Goal: Information Seeking & Learning: Learn about a topic

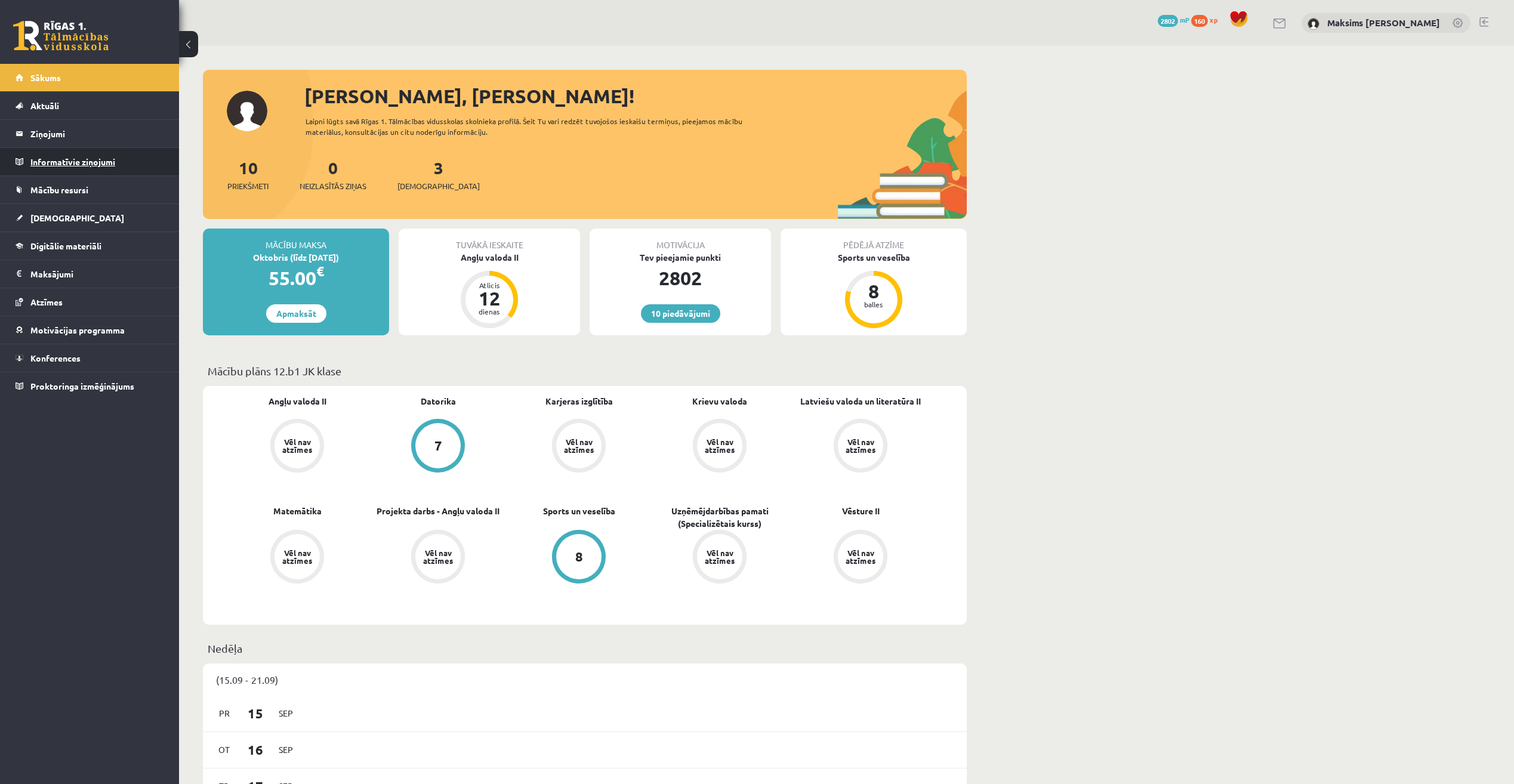
click at [78, 161] on legend "Informatīvie ziņojumi 0" at bounding box center [97, 161] width 134 height 27
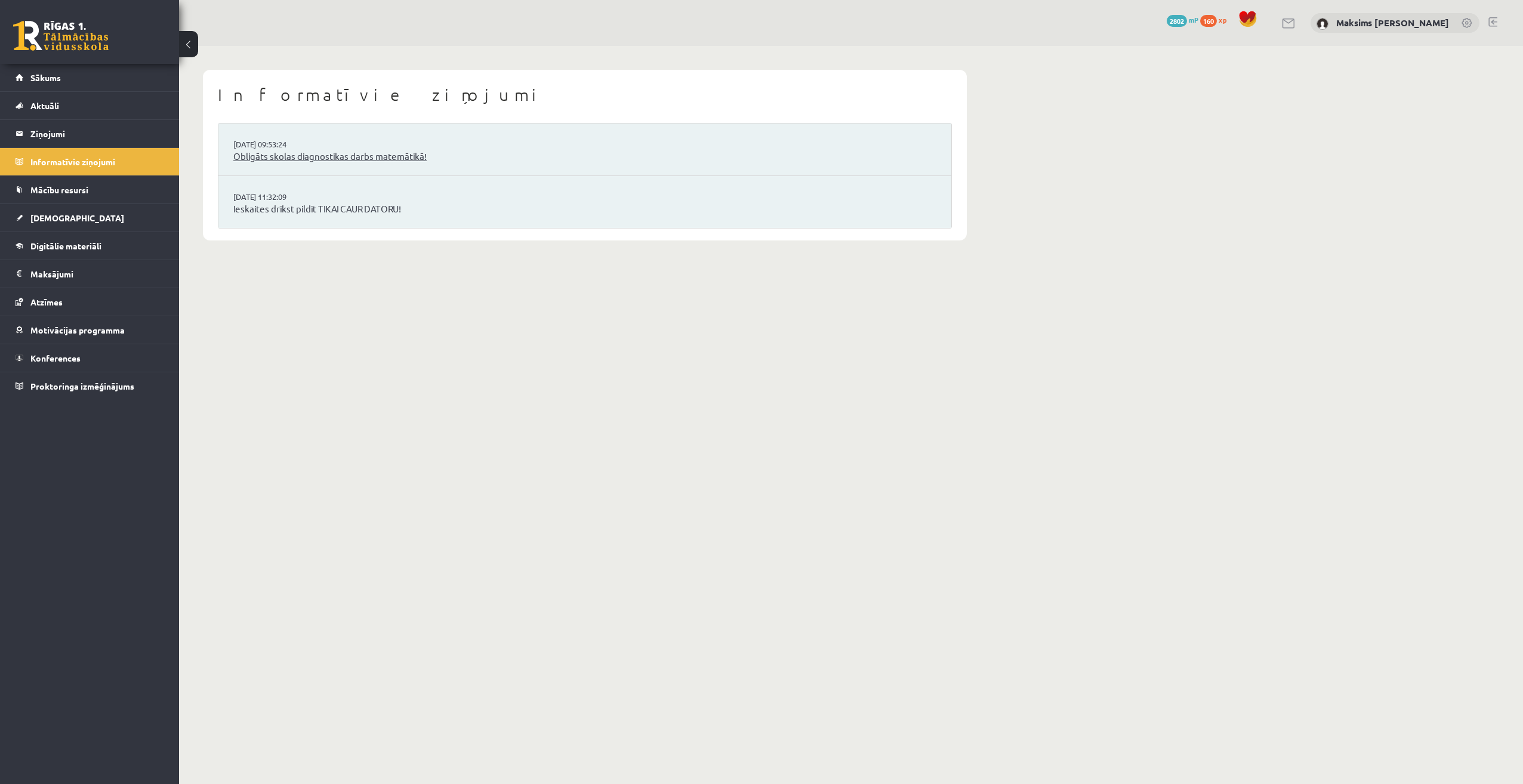
click at [323, 157] on link "Obligāts skolas diagnostikas darbs matemātikā!" at bounding box center [584, 157] width 703 height 14
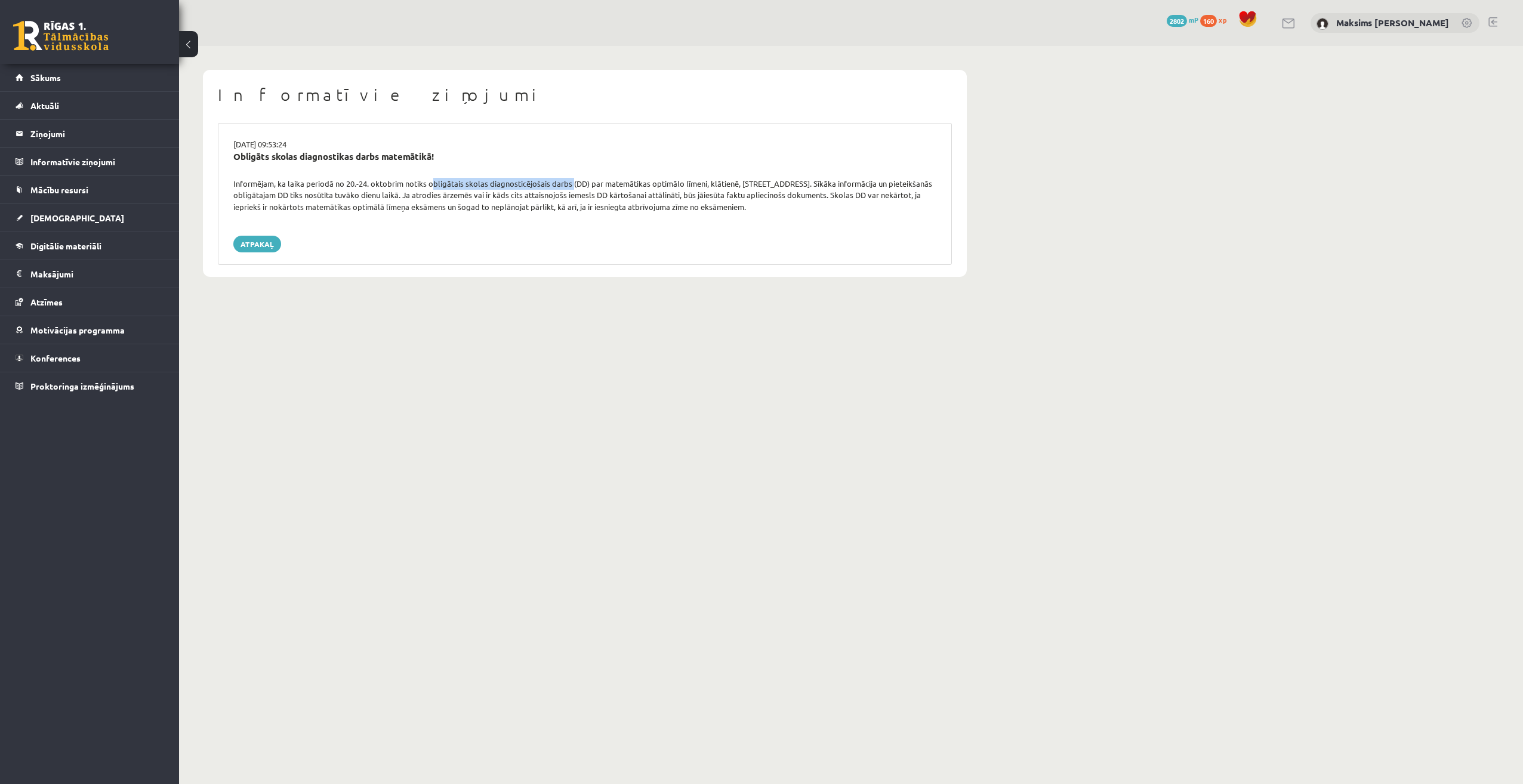
drag, startPoint x: 429, startPoint y: 180, endPoint x: 570, endPoint y: 186, distance: 141.1
click at [570, 186] on div "Informējam, ka laika periodā no 20.-24. oktobrim notiks obligātais skolas diagn…" at bounding box center [585, 196] width 721 height 35
copy div "obligātais skolas diagnosticējošais darbs"
drag, startPoint x: 234, startPoint y: 160, endPoint x: 438, endPoint y: 161, distance: 204.0
click at [438, 161] on div "Obligāts skolas diagnostikas darbs matemātikā!" at bounding box center [584, 157] width 703 height 14
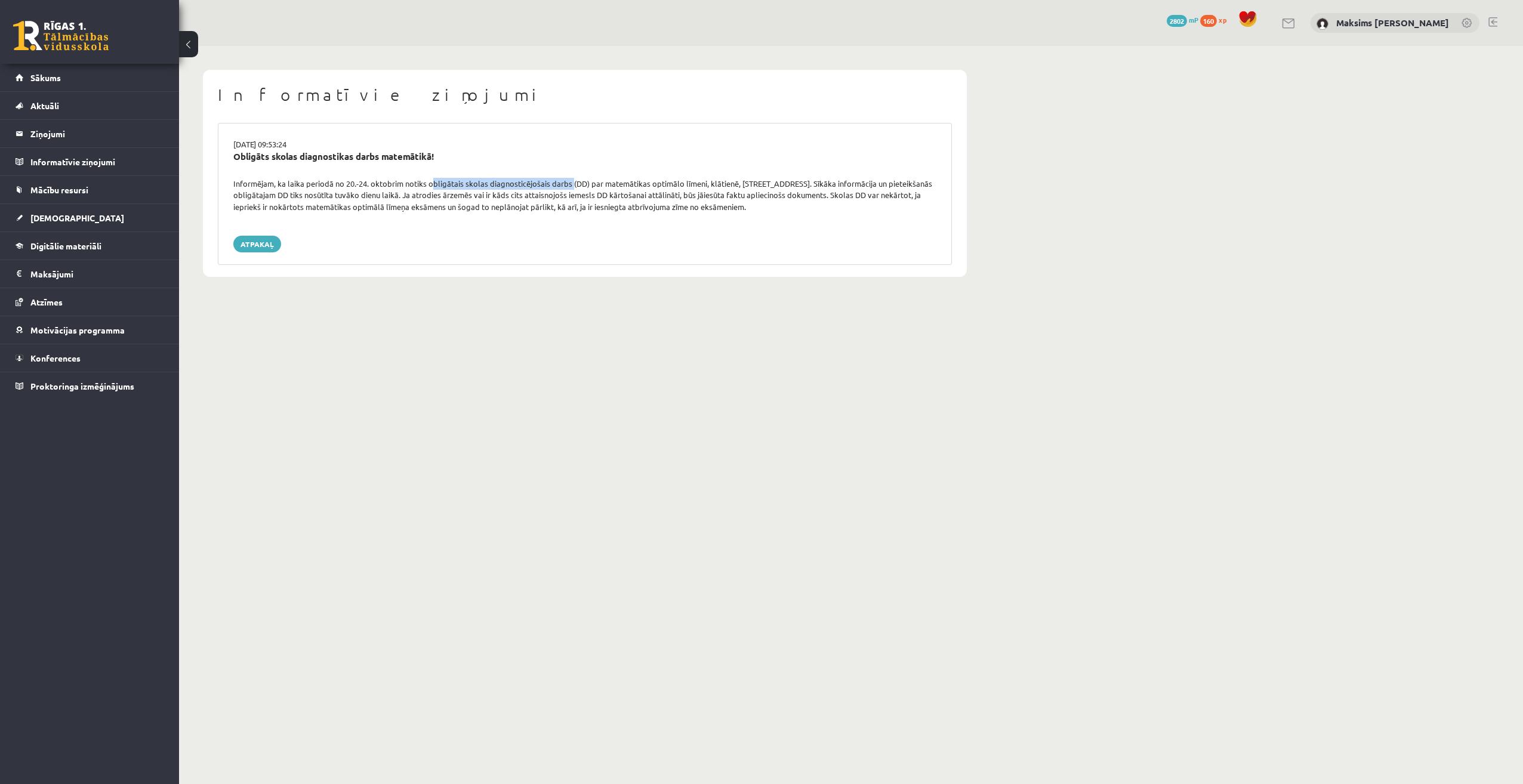
click at [559, 155] on div "Obligāts skolas diagnostikas darbs matemātikā!" at bounding box center [584, 157] width 703 height 14
drag, startPoint x: 760, startPoint y: 209, endPoint x: 832, endPoint y: 198, distance: 72.8
click at [832, 198] on div "Informējam, ka laika periodā no 20.-24. oktobrim notiks obligātais skolas diagn…" at bounding box center [585, 196] width 721 height 35
copy div "Skolas DD var nekārtot, ja iepriekš ir nokārtots matemātikas optimālā līmeņa ek…"
click at [51, 132] on legend "Ziņojumi 0" at bounding box center [97, 134] width 134 height 27
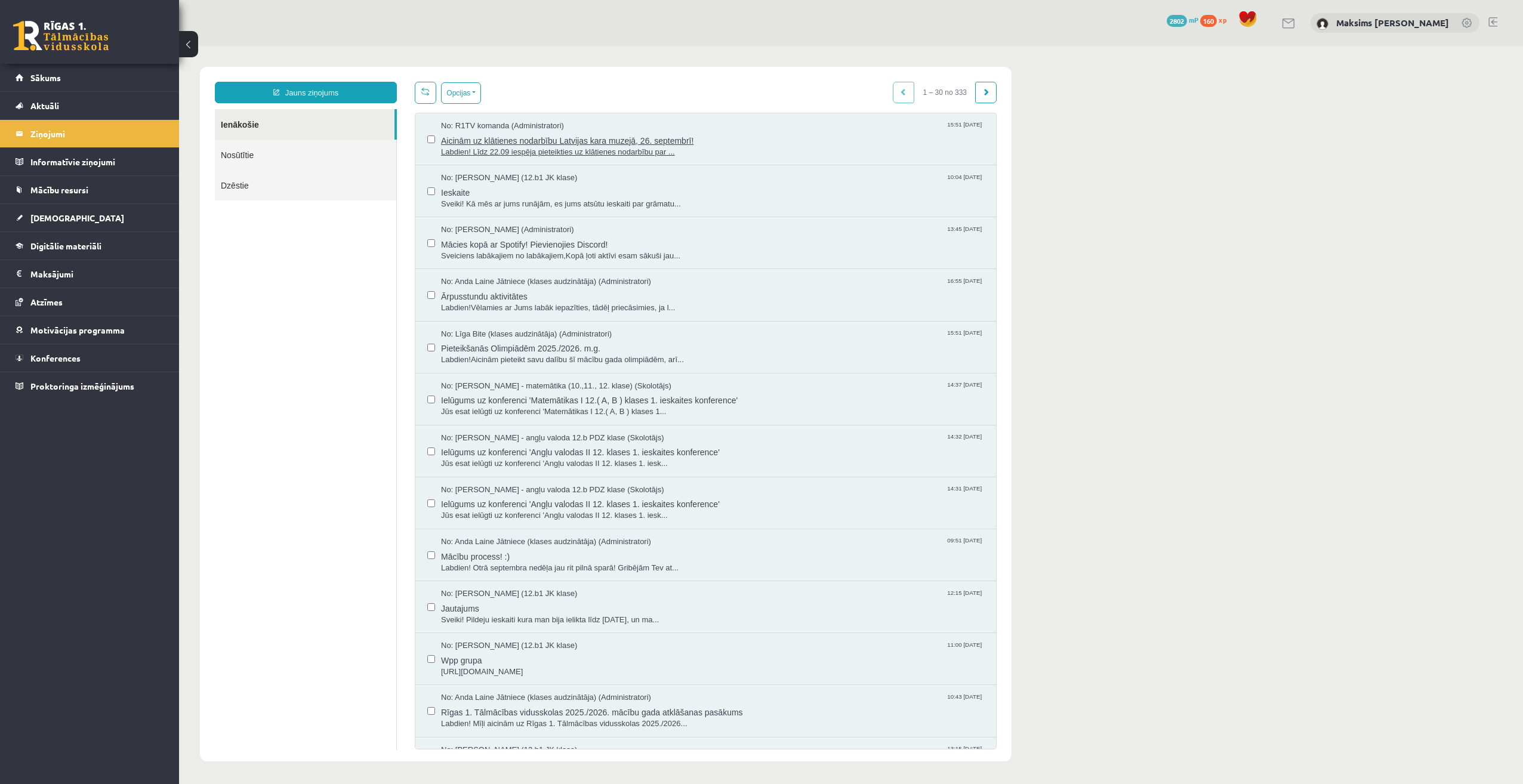
click at [476, 142] on span "Aicinām uz klātienes nodarbību Latvijas kara muzejā, 26. septembrī!" at bounding box center [712, 139] width 543 height 15
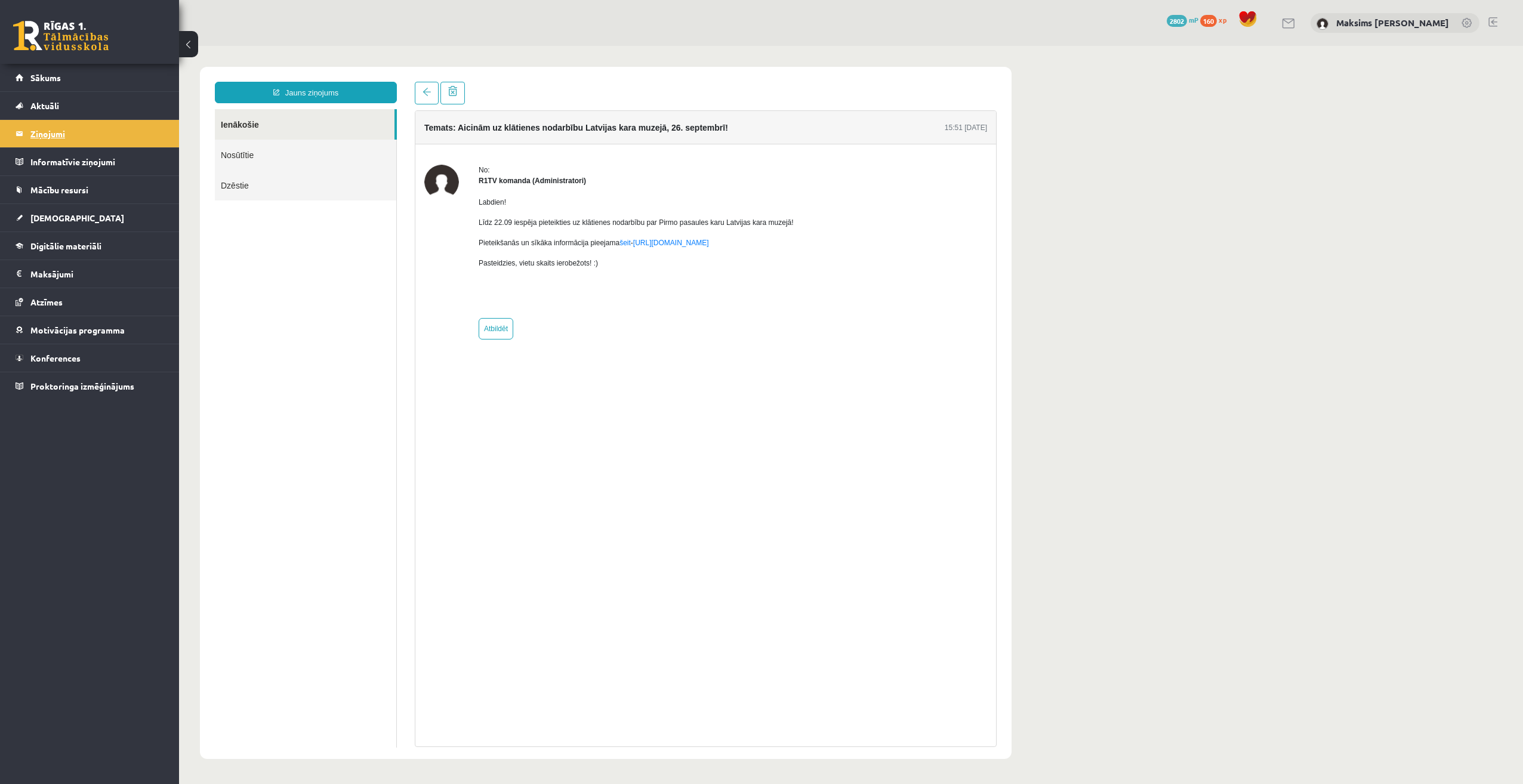
click at [62, 132] on legend "Ziņojumi 0" at bounding box center [97, 134] width 134 height 27
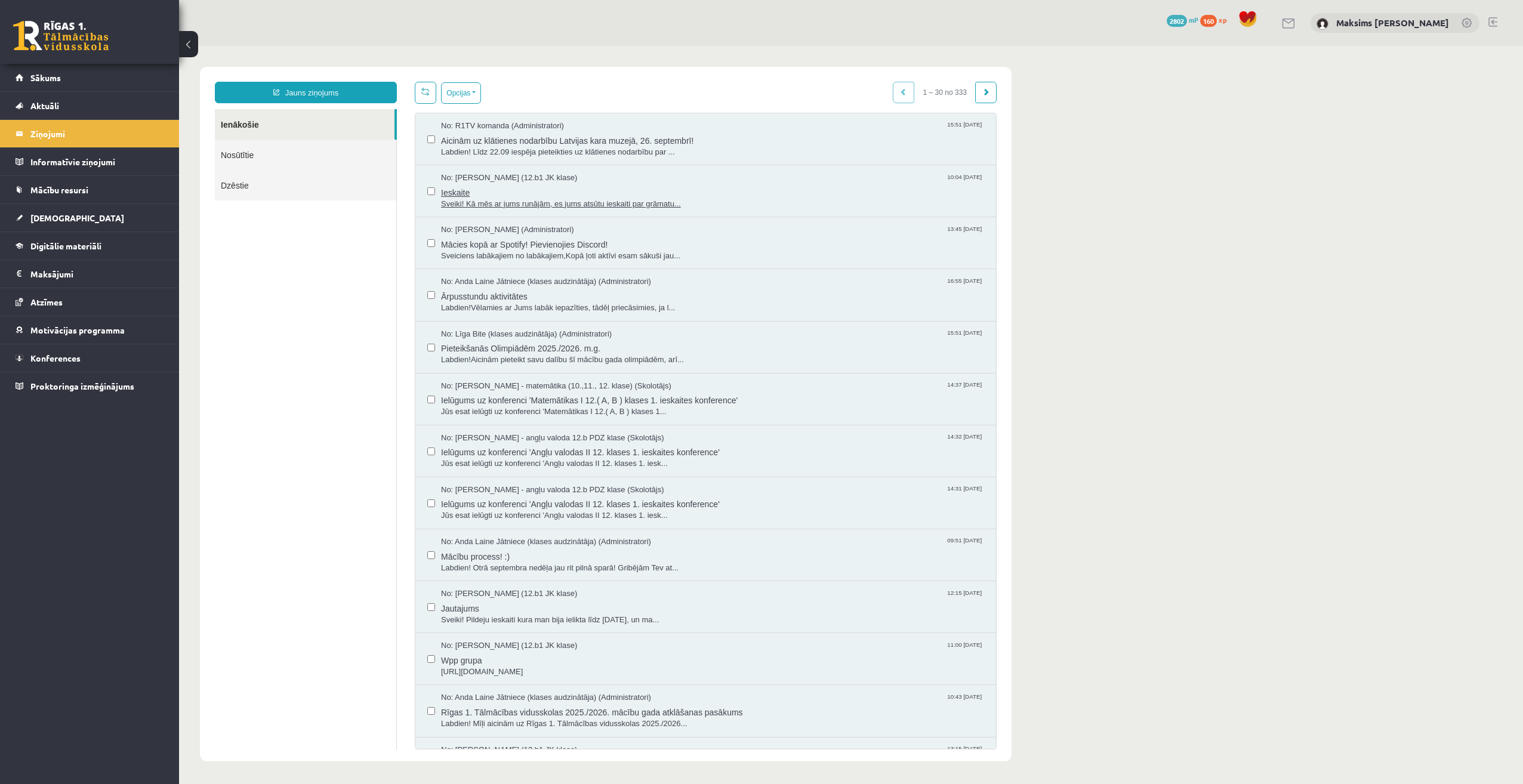
click at [484, 199] on span "Sveiki! Kā mēs ar jums runājām, es jums atsūtu ieskaiti par grāmatu..." at bounding box center [712, 204] width 543 height 11
